Goal: Information Seeking & Learning: Check status

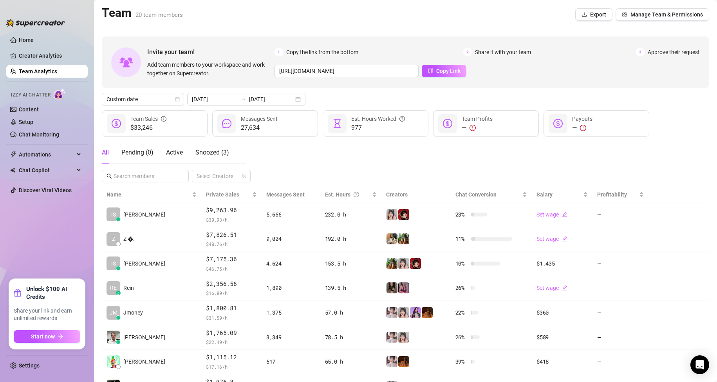
click at [52, 74] on link "Team Analytics" at bounding box center [38, 71] width 38 height 6
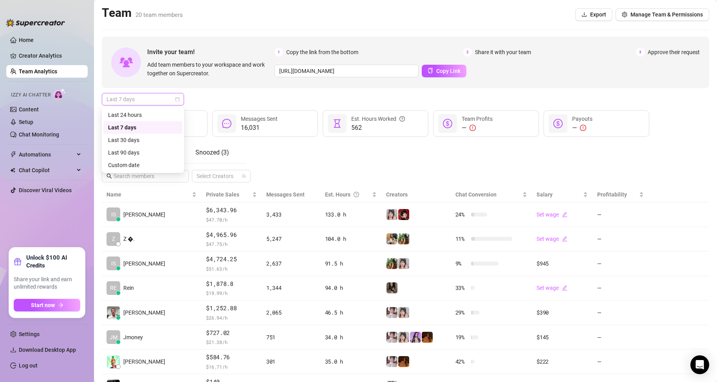
click at [163, 99] on span "Last 7 days" at bounding box center [143, 99] width 73 height 12
click at [153, 165] on div "Custom date" at bounding box center [143, 165] width 70 height 9
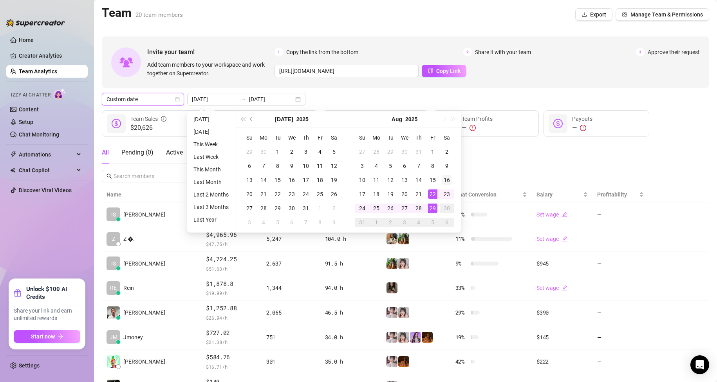
type input "[DATE]"
click at [450, 179] on div "16" at bounding box center [446, 179] width 9 height 9
type input "[DATE]"
click at [433, 206] on div "29" at bounding box center [432, 207] width 9 height 9
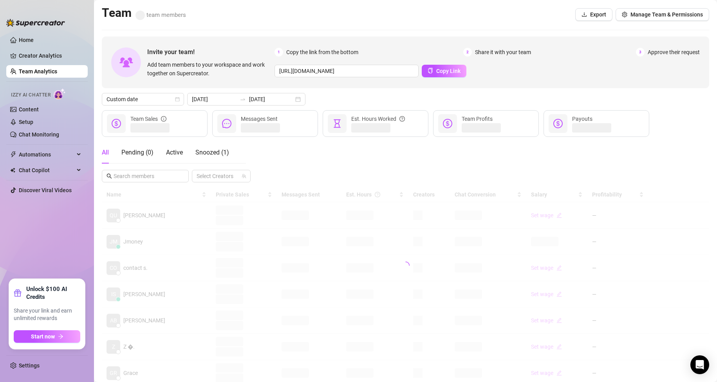
click at [502, 156] on div "All Pending ( 0 ) Active Snoozed ( 1 ) Select Creators" at bounding box center [406, 161] width 608 height 41
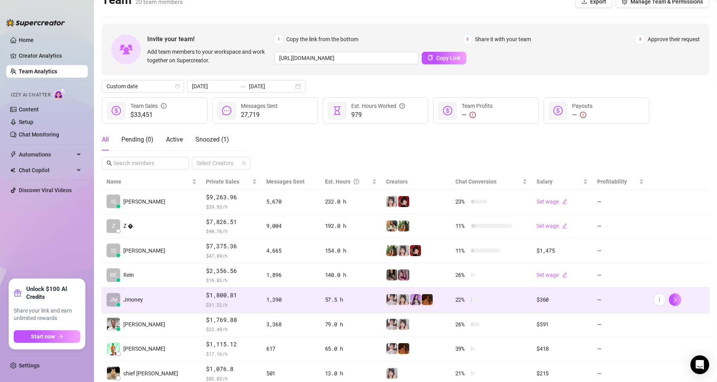
scroll to position [39, 0]
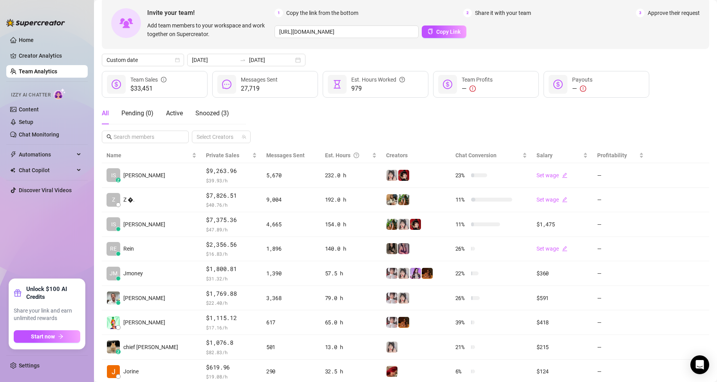
click at [56, 72] on link "Team Analytics" at bounding box center [38, 71] width 38 height 6
